Goal: Task Accomplishment & Management: Manage account settings

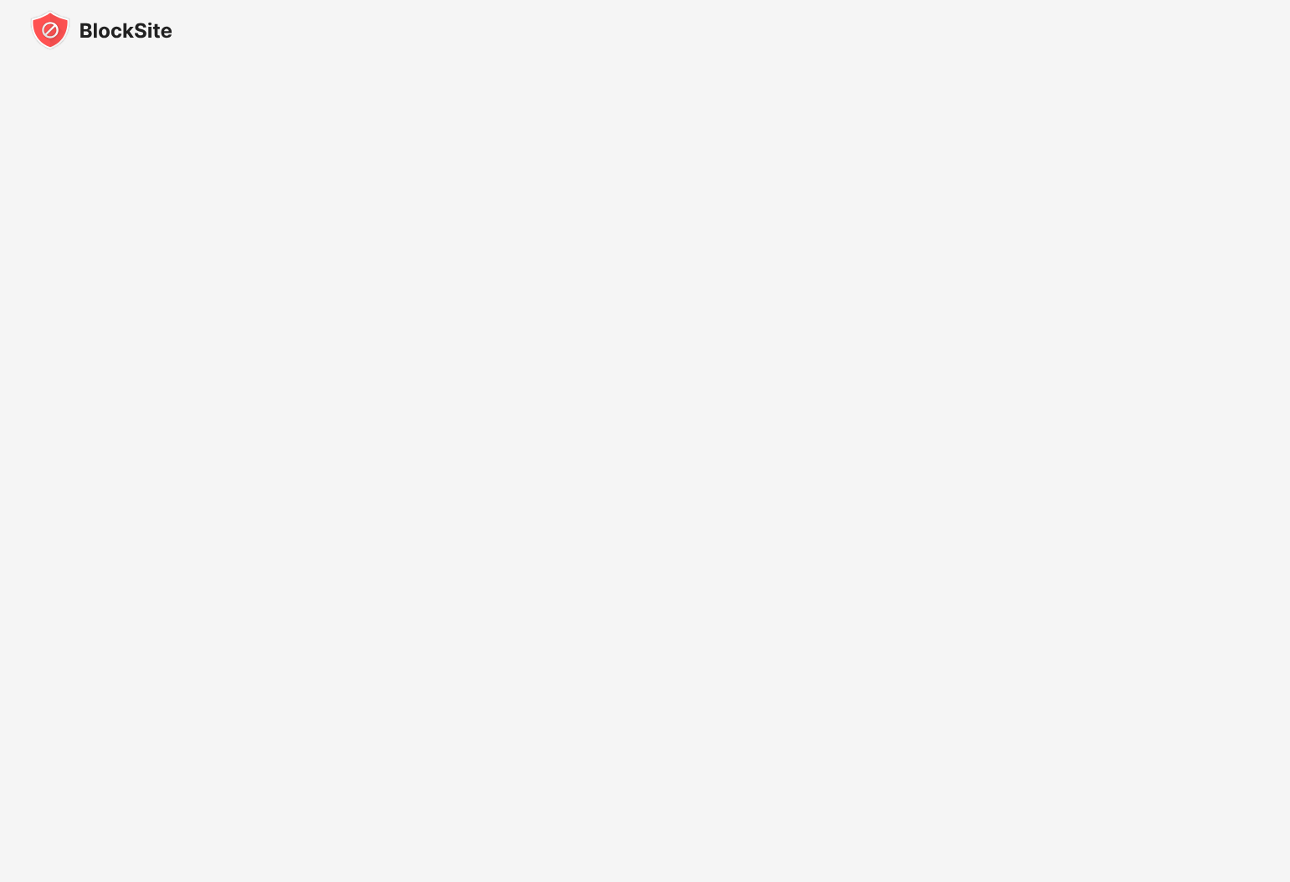
click at [47, 29] on img at bounding box center [101, 30] width 142 height 40
